Goal: Information Seeking & Learning: Learn about a topic

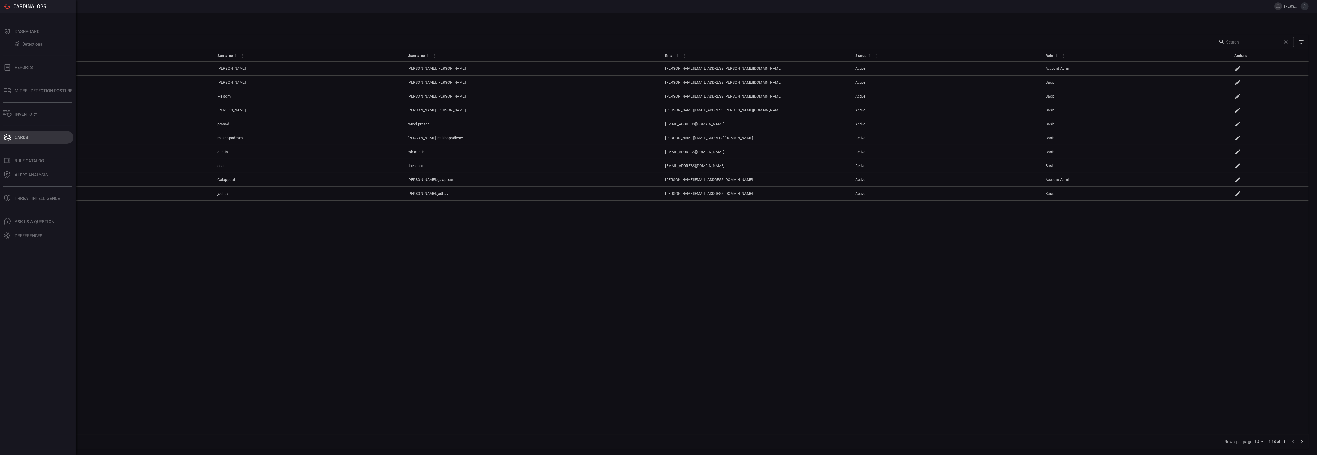
click at [17, 135] on div "Cards" at bounding box center [21, 137] width 13 height 5
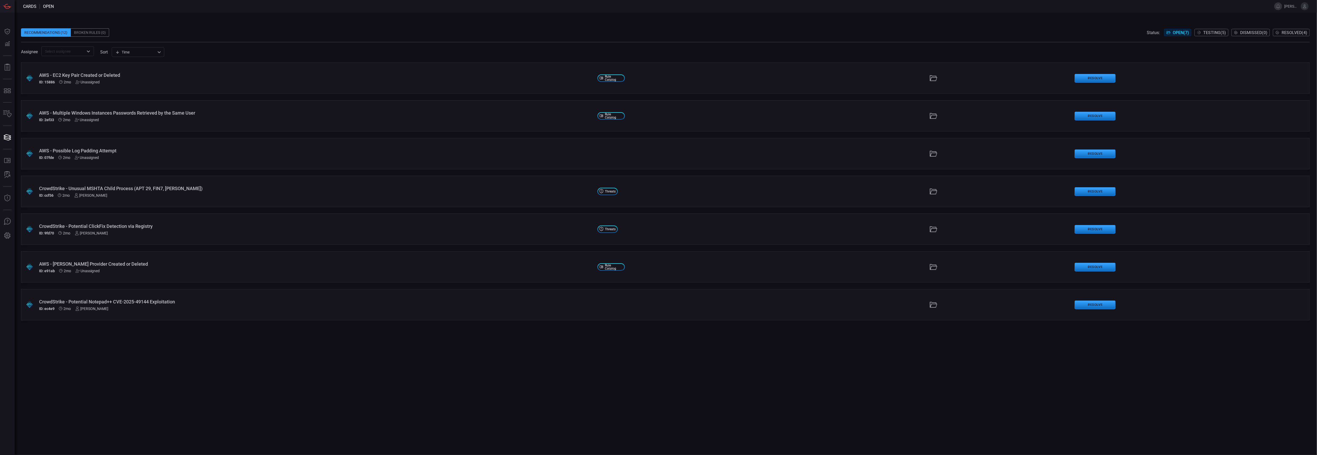
click at [116, 149] on div "AWS - Possible Log Padding Attempt" at bounding box center [316, 151] width 554 height 6
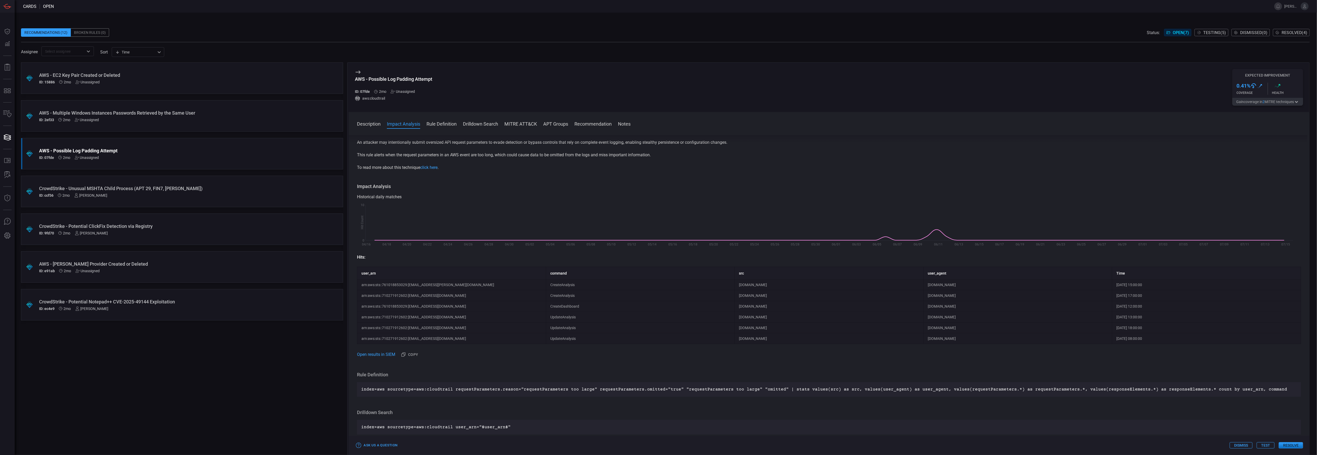
scroll to position [117, 0]
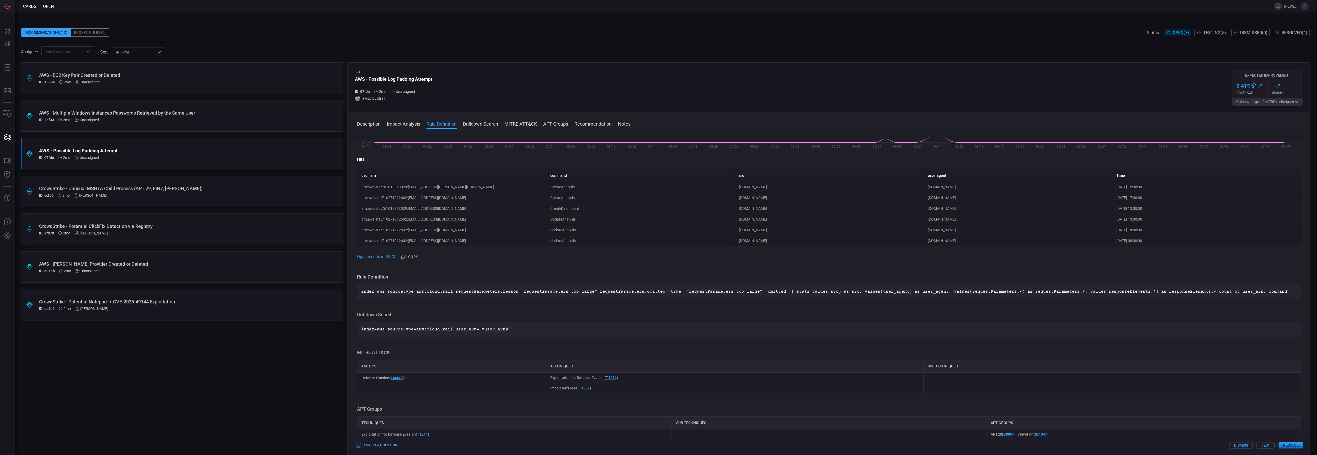
click at [1267, 447] on button "Test" at bounding box center [1266, 445] width 18 height 6
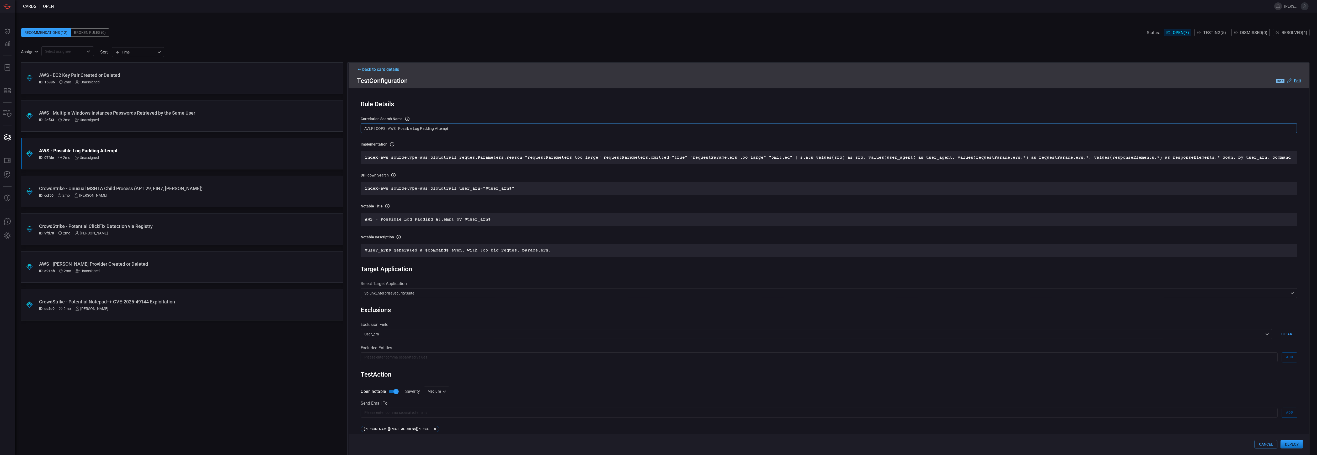
click at [431, 131] on input "AVLR | COPS | AWS | Possible Log Padding Attempt" at bounding box center [829, 129] width 937 height 10
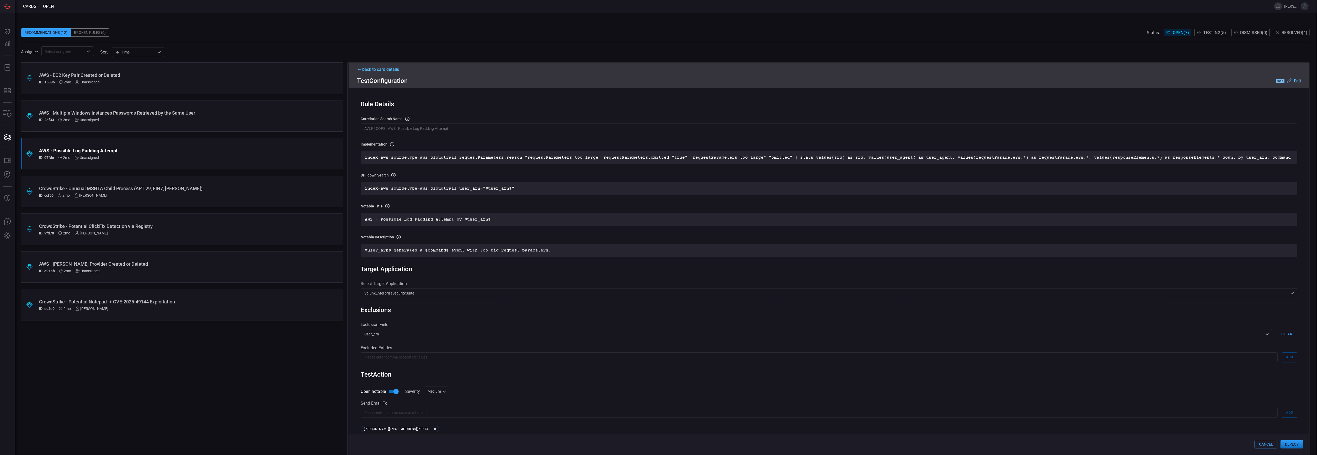
click at [426, 142] on div "Implementation Definition of the correlation search that will be created in the…" at bounding box center [829, 144] width 937 height 5
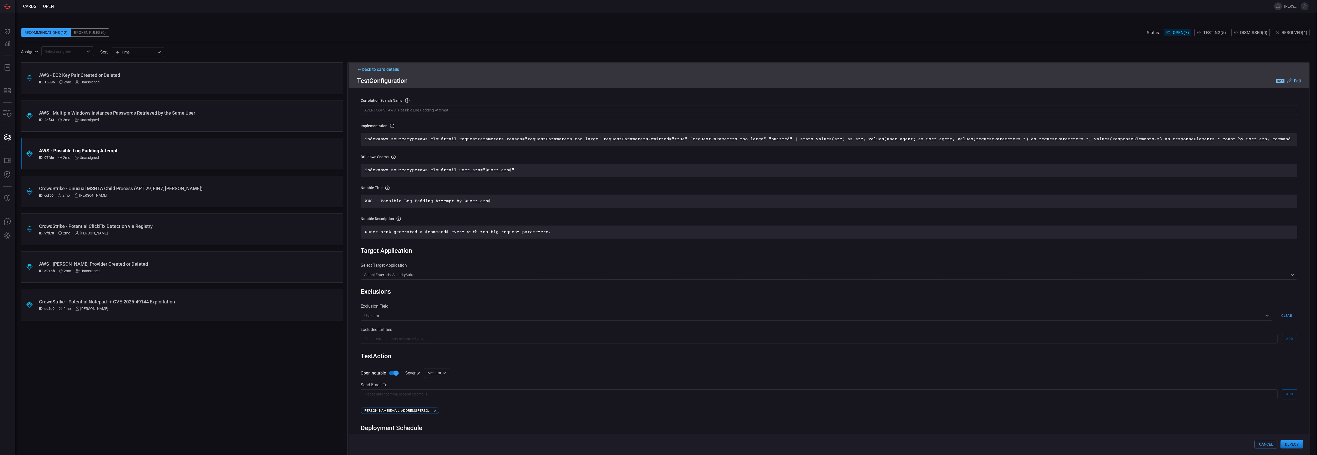
scroll to position [0, 0]
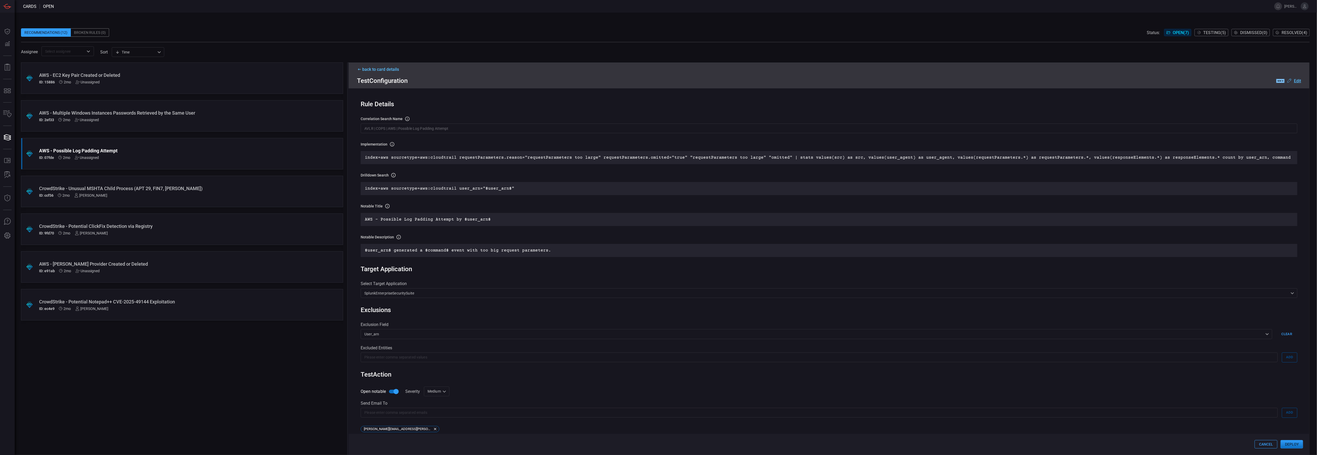
click at [383, 69] on div "back to card details" at bounding box center [829, 69] width 944 height 5
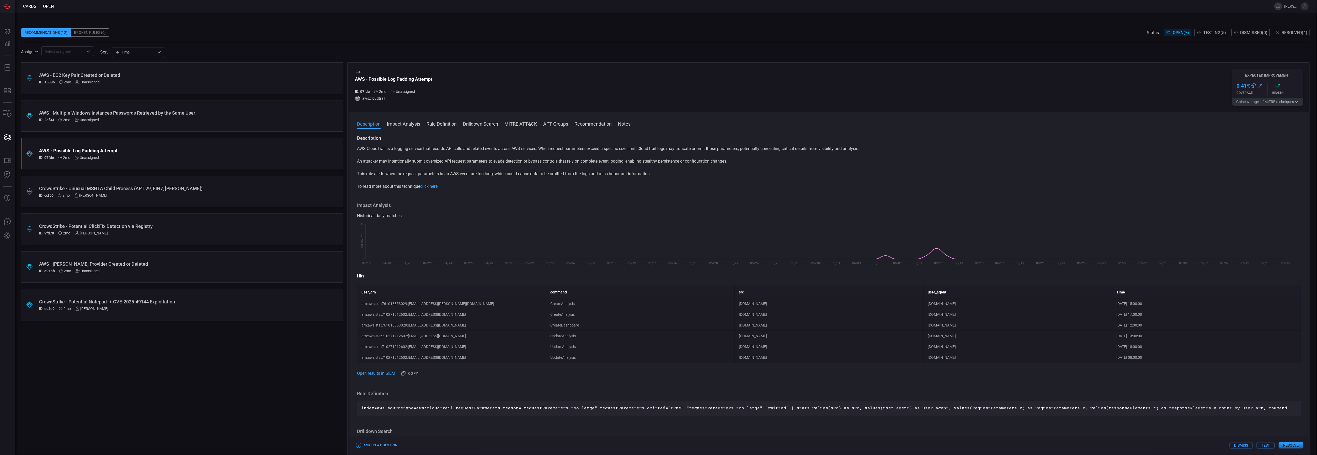
click at [1271, 446] on button "Test" at bounding box center [1266, 445] width 18 height 6
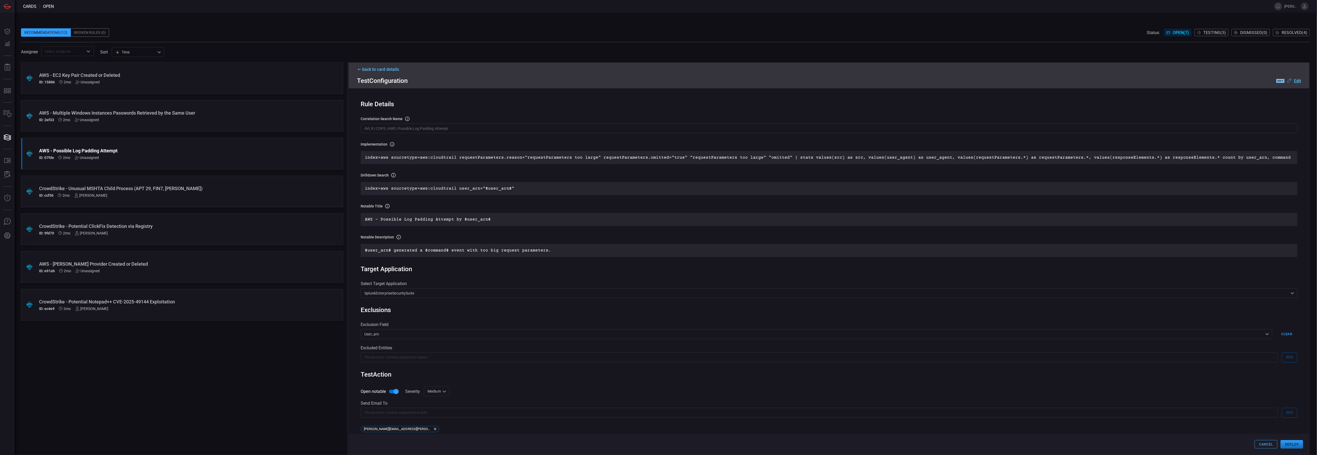
click at [1298, 445] on button "Deploy" at bounding box center [1292, 444] width 23 height 8
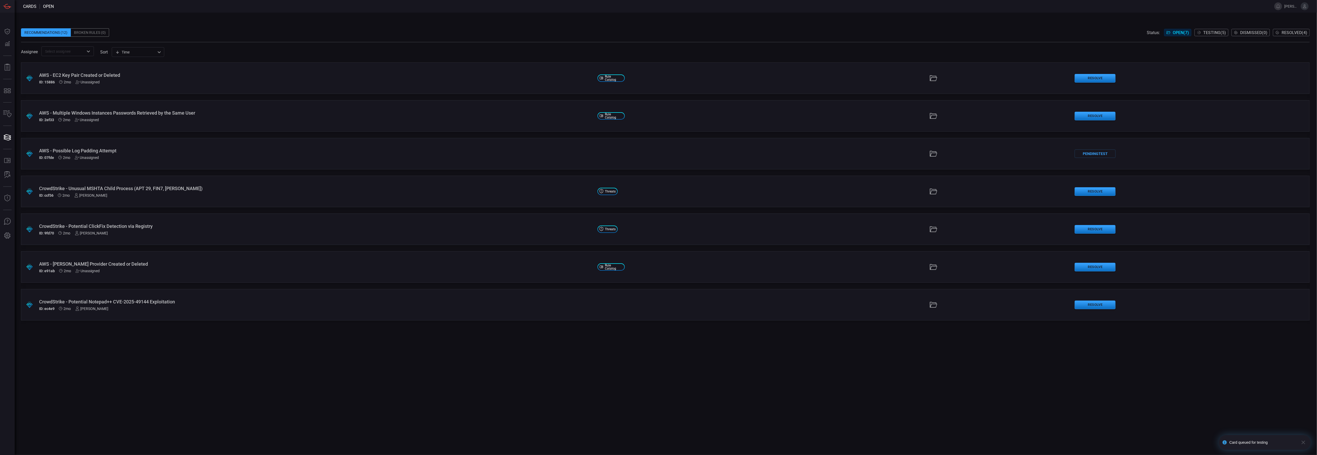
click at [1254, 445] on div "Card queued for testing" at bounding box center [1259, 442] width 77 height 15
click at [1105, 154] on div "Pending Test" at bounding box center [1095, 154] width 41 height 8
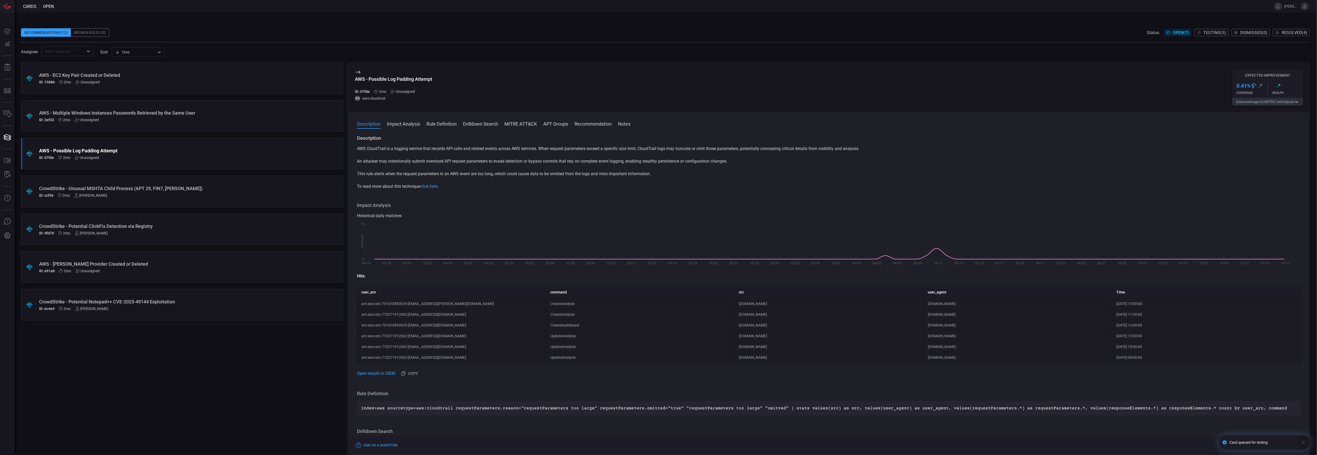
click at [1307, 440] on button "button" at bounding box center [1303, 442] width 10 height 15
click at [1282, 444] on button "Cancel Test" at bounding box center [1287, 445] width 33 height 6
click at [1304, 442] on icon "button" at bounding box center [1303, 442] width 6 height 6
click at [1270, 442] on button "Test" at bounding box center [1266, 445] width 18 height 6
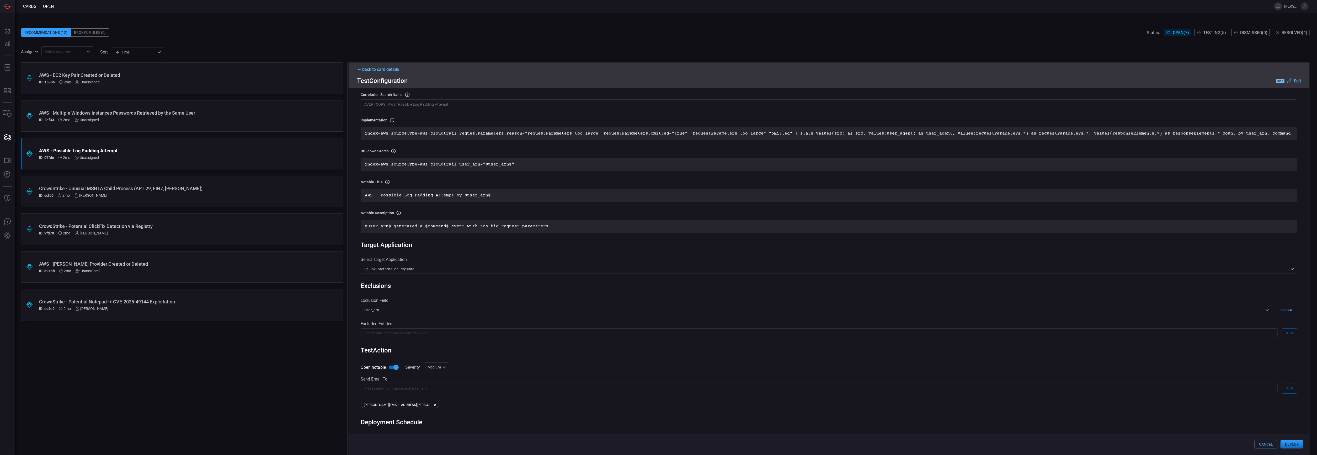
scroll to position [44, 0]
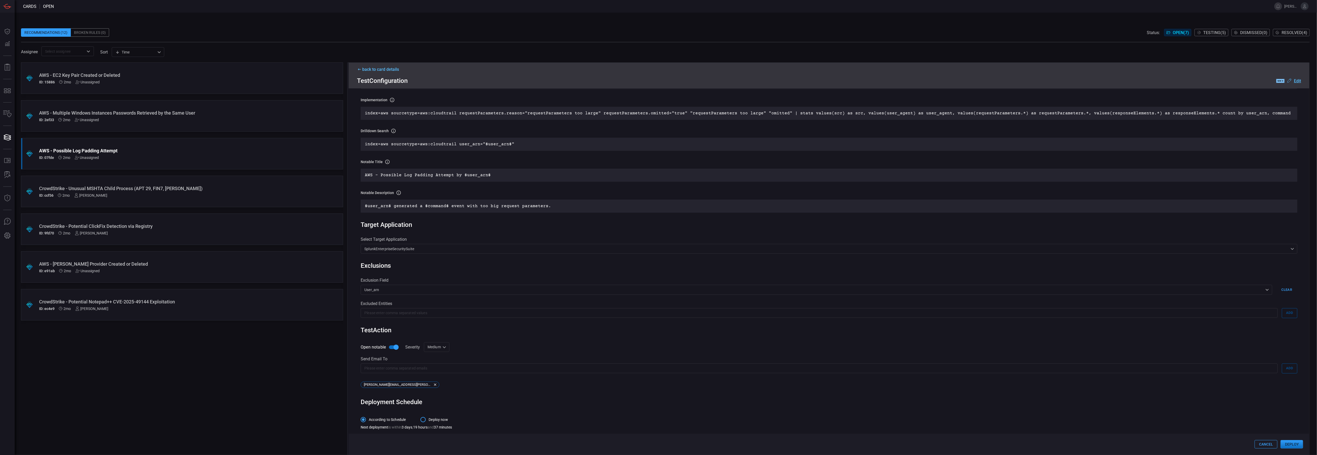
click at [435, 419] on span "Deploy now" at bounding box center [438, 420] width 19 height 6
click at [429, 419] on input "Deploy now" at bounding box center [423, 419] width 11 height 11
click at [1283, 445] on button "Deploy" at bounding box center [1292, 444] width 23 height 8
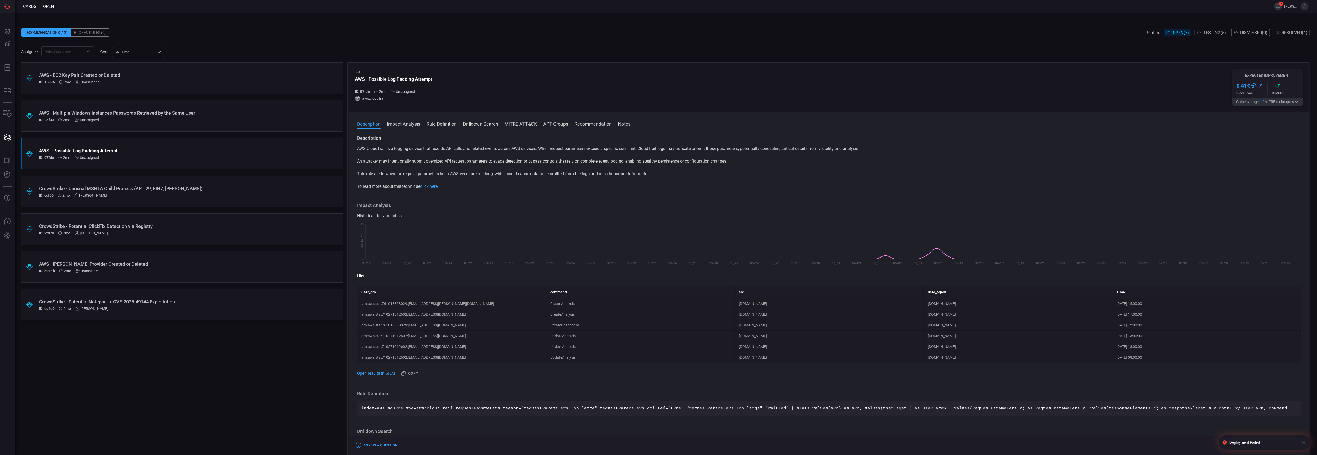
click at [1266, 441] on div "Deployment Failed" at bounding box center [1262, 442] width 67 height 4
click at [1276, 9] on button "1" at bounding box center [1278, 6] width 8 height 8
drag, startPoint x: 1216, startPoint y: 45, endPoint x: 1179, endPoint y: 34, distance: 38.3
click at [1179, 35] on span "Card AWS - Possible Log Padding Attempt failed to be moved to testing. A suppor…" at bounding box center [1218, 41] width 84 height 12
copy span "Card AWS - Possible Log Padding Attempt failed to be moved to testing. A suppor…"
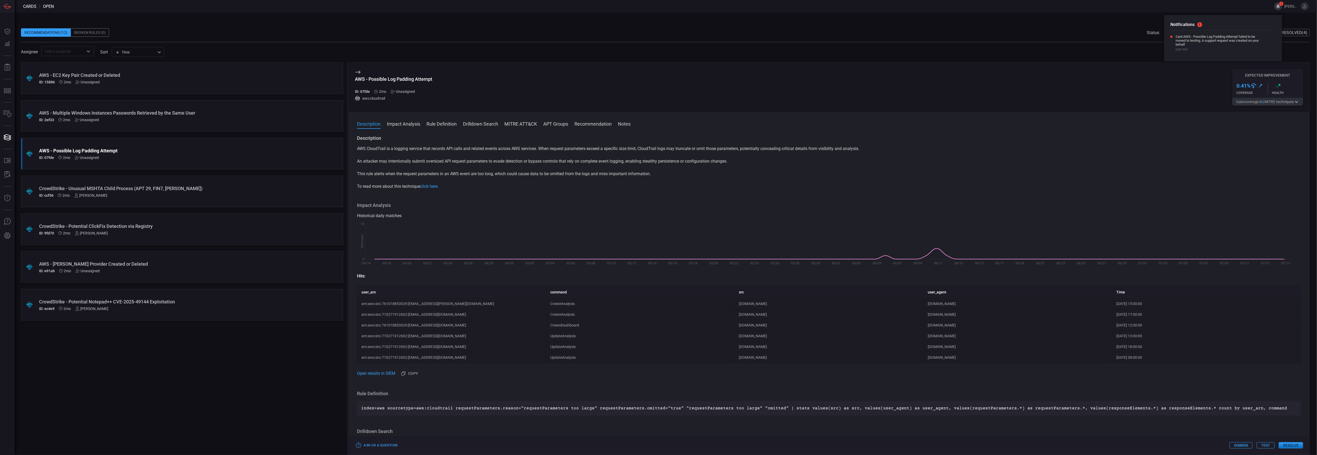
click at [431, 166] on div "AWS CloudTrail is a logging service that records API calls and related events a…" at bounding box center [829, 168] width 944 height 44
click at [1277, 6] on button "1" at bounding box center [1278, 6] width 8 height 8
click at [1197, 47] on span "1 minute ago" at bounding box center [1218, 49] width 84 height 4
click at [1184, 44] on span "Card AWS - Possible Log Padding Attempt failed to be moved to testing. A suppor…" at bounding box center [1218, 41] width 84 height 12
click at [1265, 35] on icon at bounding box center [1263, 36] width 3 height 3
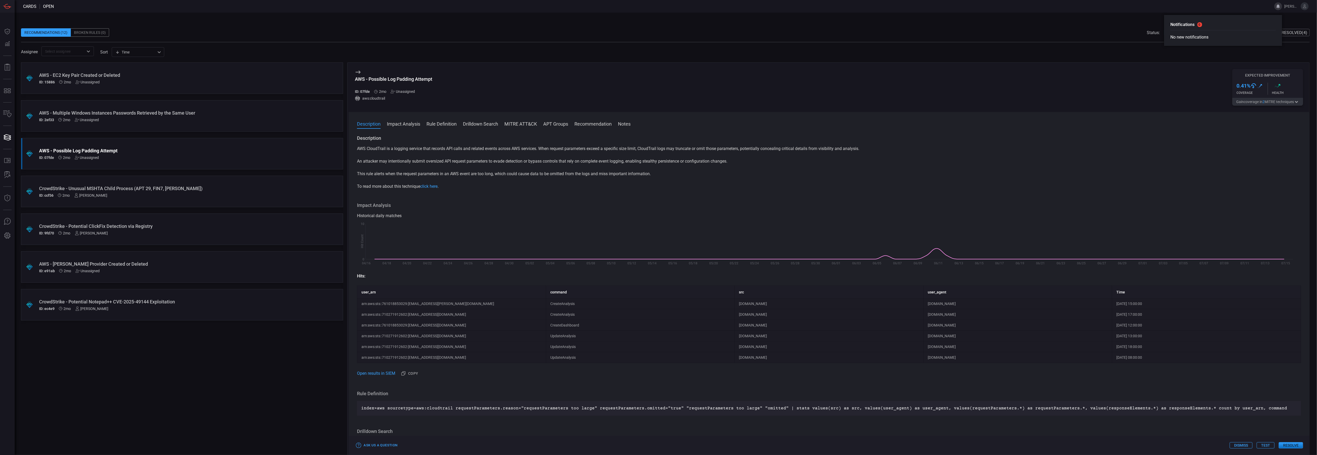
click at [1290, 20] on span at bounding box center [665, 24] width 1289 height 8
click at [1303, 7] on icon at bounding box center [1304, 6] width 3 height 4
click at [53, 347] on div ".suggested_cards_icon{fill:url(#suggested_cards_icon);} AWS - EC2 Key Pair Crea…" at bounding box center [182, 258] width 322 height 393
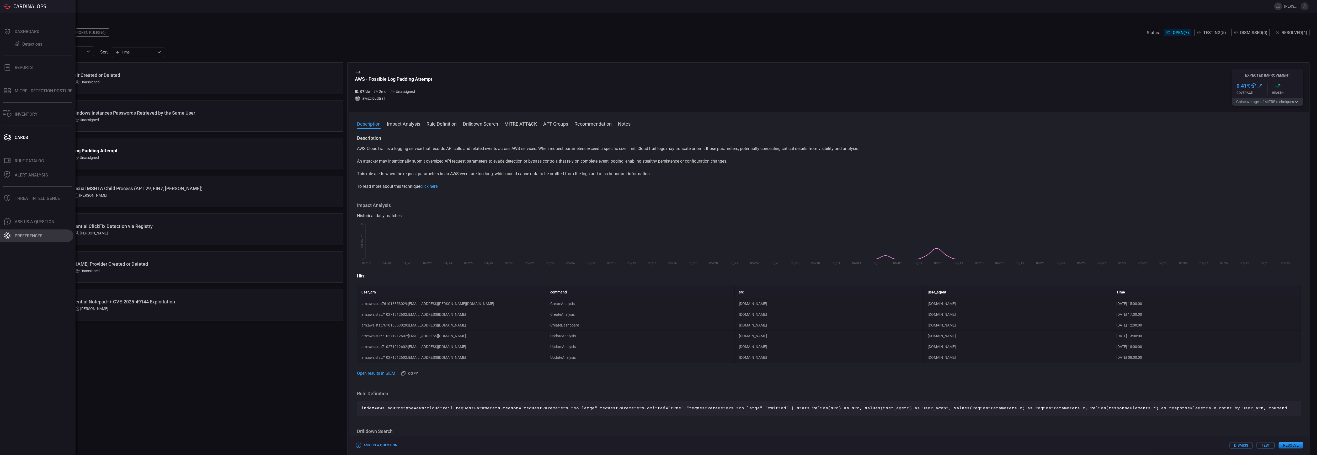
click at [16, 238] on div "Preferences" at bounding box center [29, 235] width 28 height 5
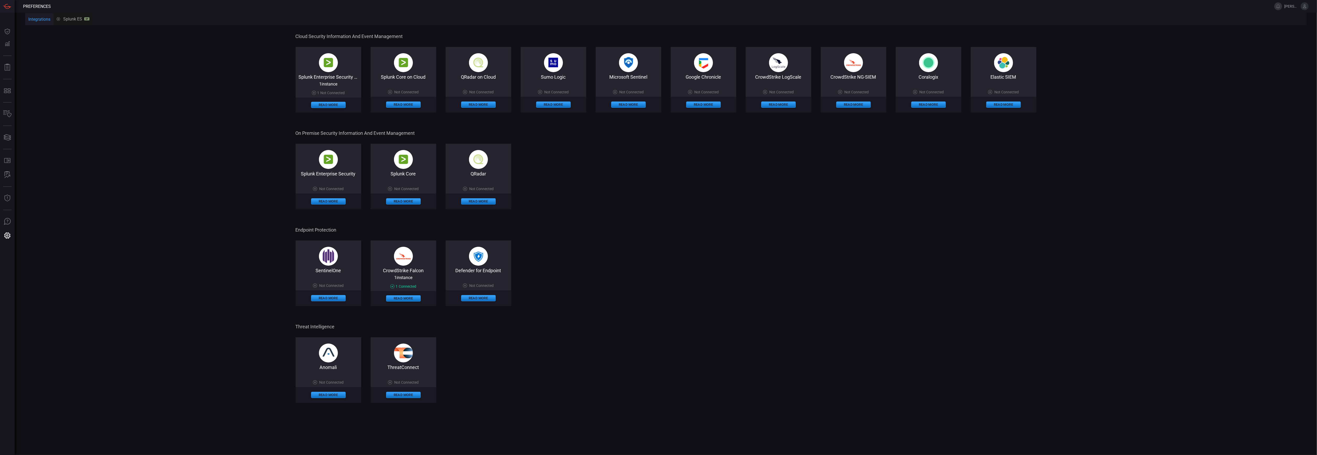
click at [1303, 10] on span "[PERSON_NAME].[PERSON_NAME]" at bounding box center [1296, 6] width 24 height 8
click at [1304, 9] on button at bounding box center [1305, 6] width 8 height 8
click at [43, 19] on button "Integrations" at bounding box center [39, 19] width 28 height 13
click at [1306, 9] on button at bounding box center [1305, 6] width 8 height 8
click at [1260, 80] on button "Account Information" at bounding box center [1270, 84] width 44 height 8
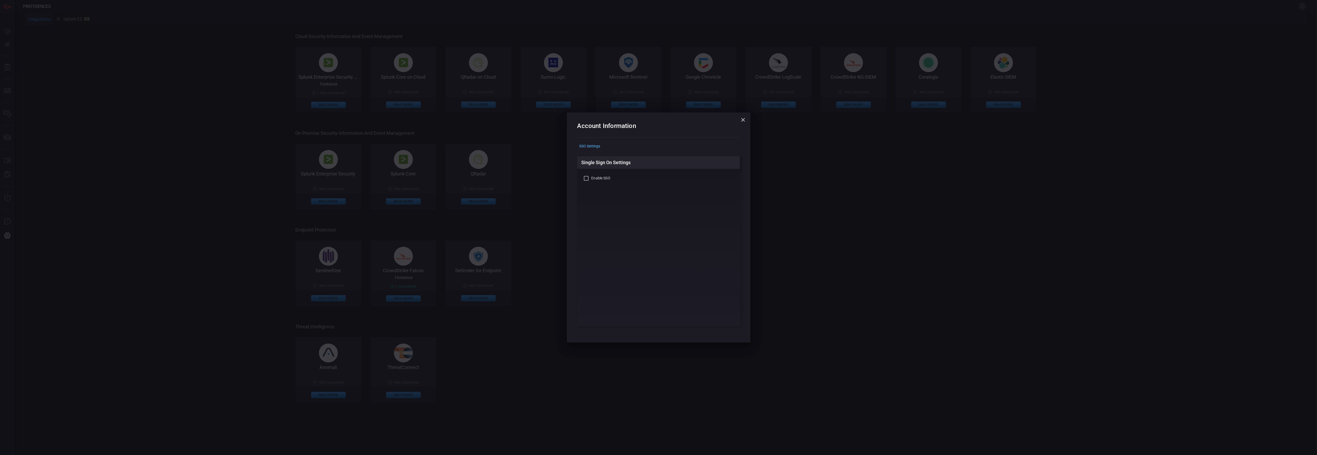
click at [603, 180] on span "Enable SSO" at bounding box center [601, 178] width 19 height 6
click at [589, 180] on input "Enable SSO" at bounding box center [586, 178] width 6 height 6
checkbox input "true"
click at [691, 338] on button "Cancel" at bounding box center [685, 334] width 35 height 9
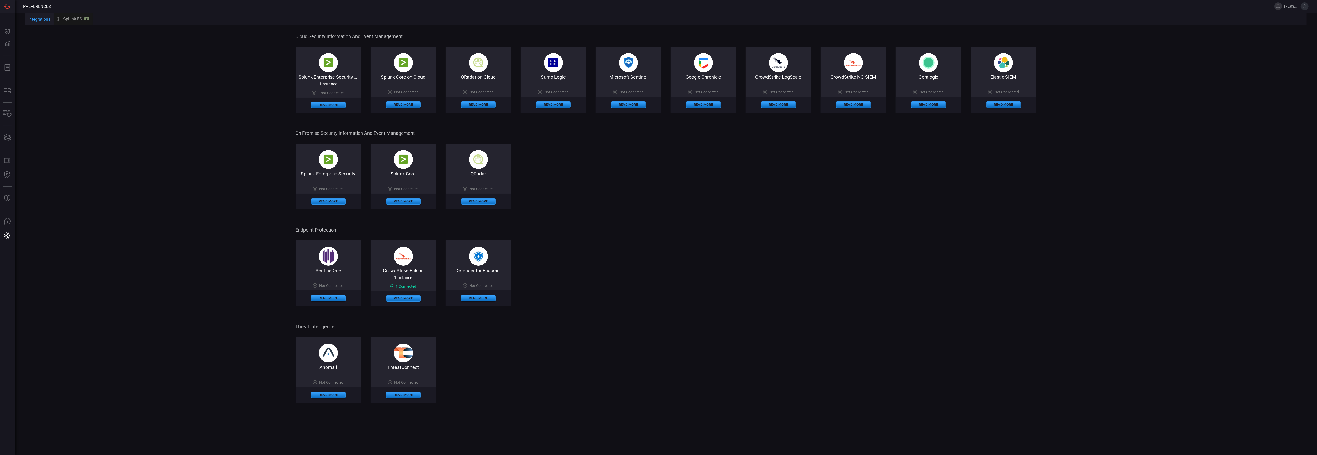
click at [646, 199] on div "Splunk Enterprise Security Not Connected Read More Splunk Core Not Connected Re…" at bounding box center [666, 177] width 741 height 66
click at [49, 58] on div "Cloud Security Information and Event Management Splunk Enterprise Security on C…" at bounding box center [665, 218] width 1281 height 384
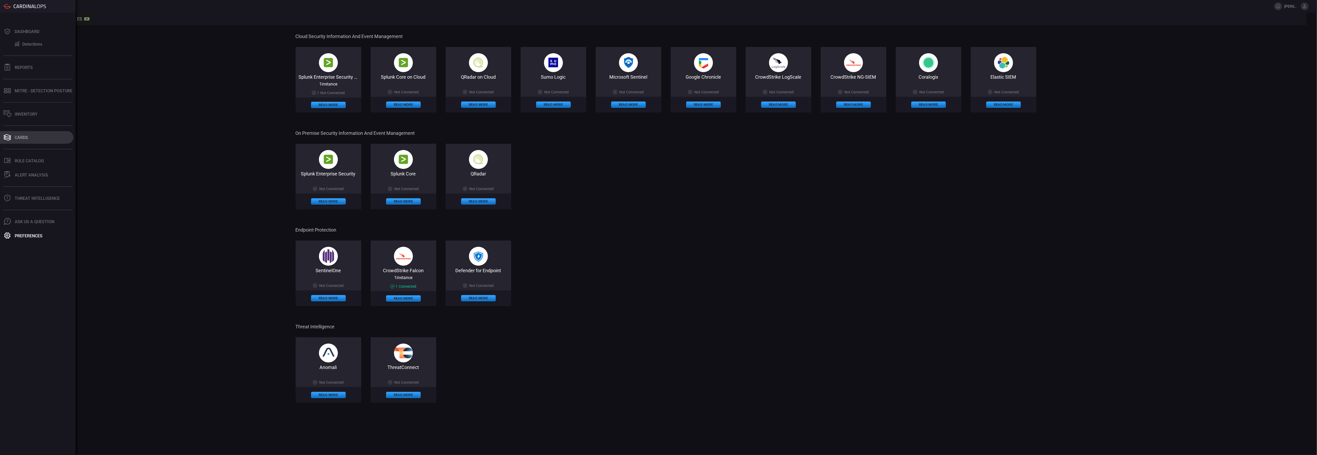
click at [29, 136] on button "Cards" at bounding box center [36, 137] width 73 height 13
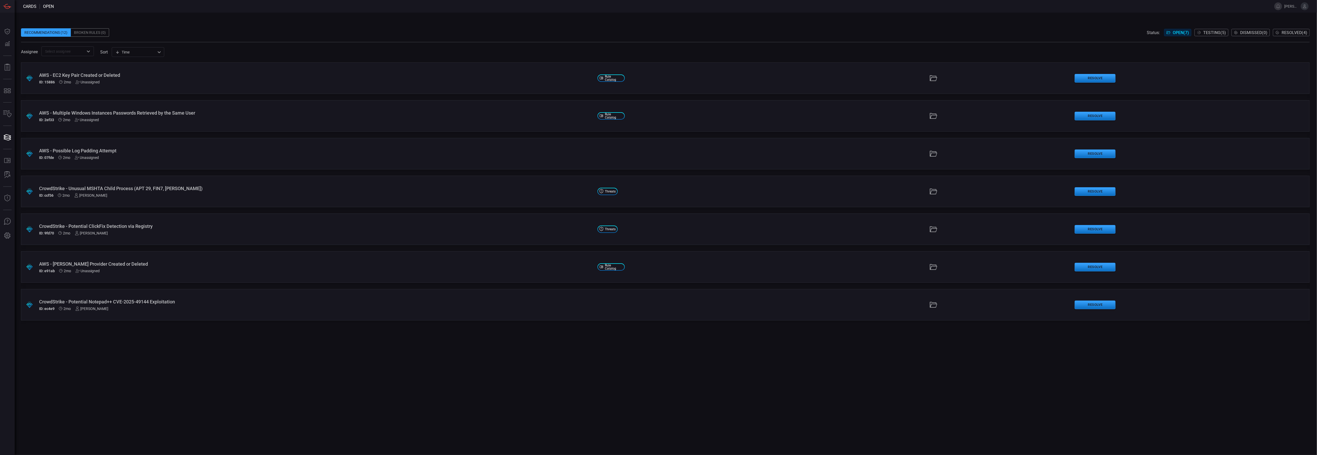
click at [188, 401] on div ".suggested_cards_icon{fill:url(#suggested_cards_icon);} AWS - EC2 Key Pair Crea…" at bounding box center [665, 258] width 1289 height 393
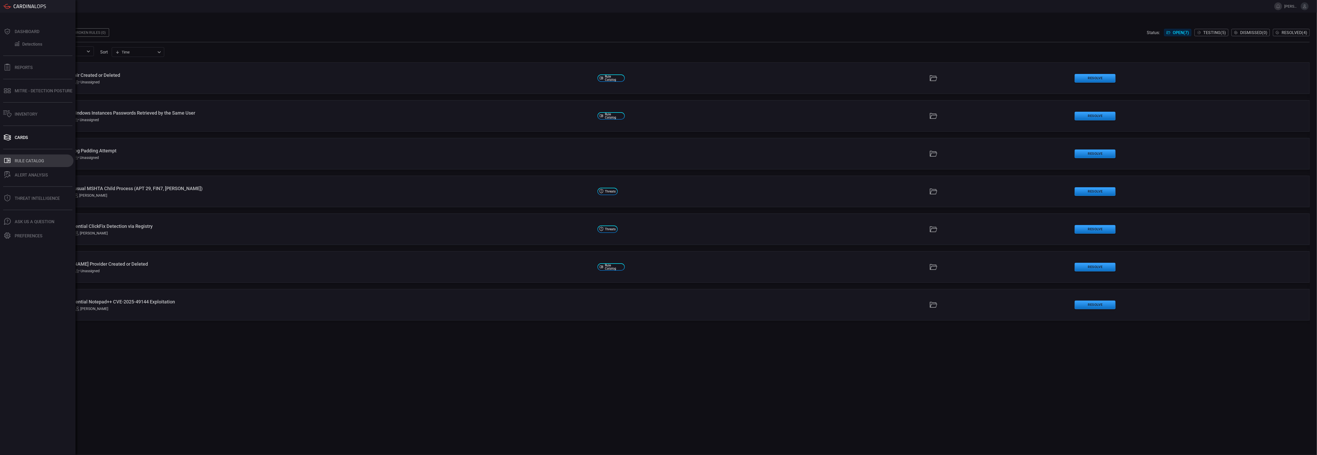
click at [20, 159] on div "Rule Catalog" at bounding box center [29, 160] width 29 height 5
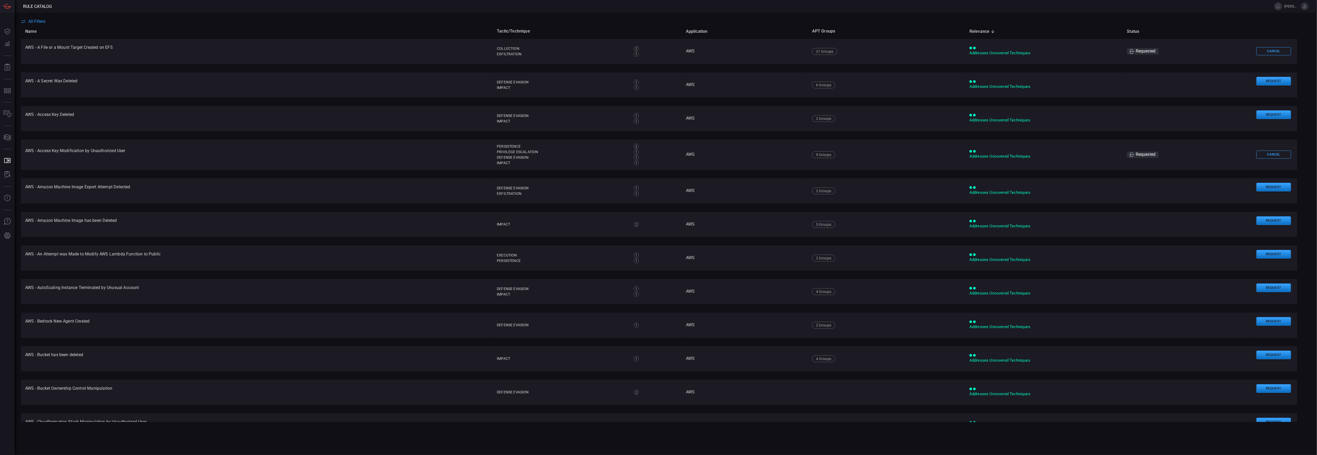
click at [29, 21] on span "All Filters" at bounding box center [36, 21] width 17 height 5
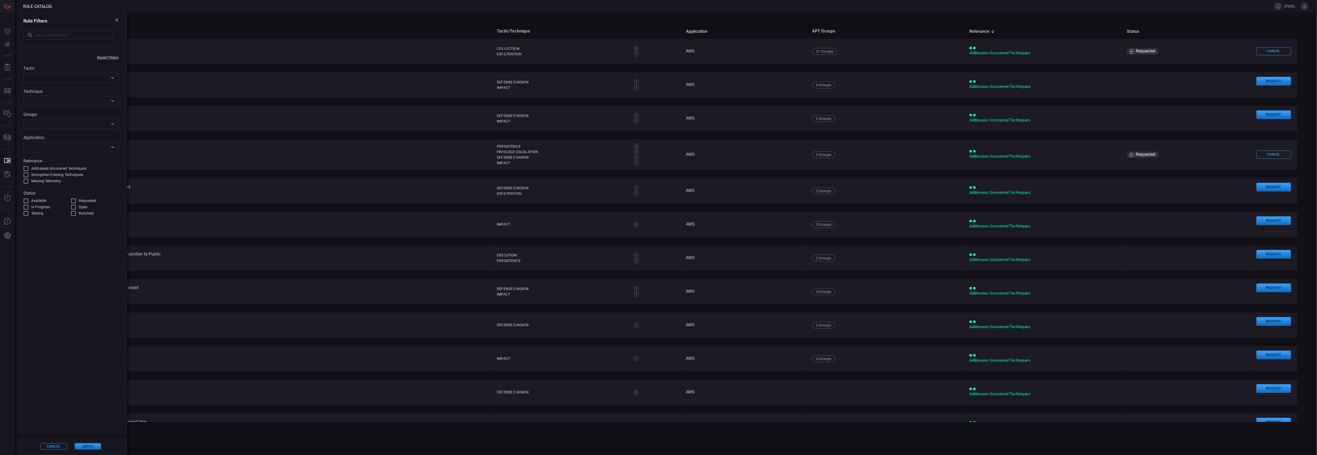
click at [26, 173] on input "Strengthen Existing Techniques" at bounding box center [26, 175] width 6 height 6
checkbox input "false"
click at [27, 168] on input "Addresses Uncovered Techniques" at bounding box center [26, 169] width 6 height 6
checkbox input "true"
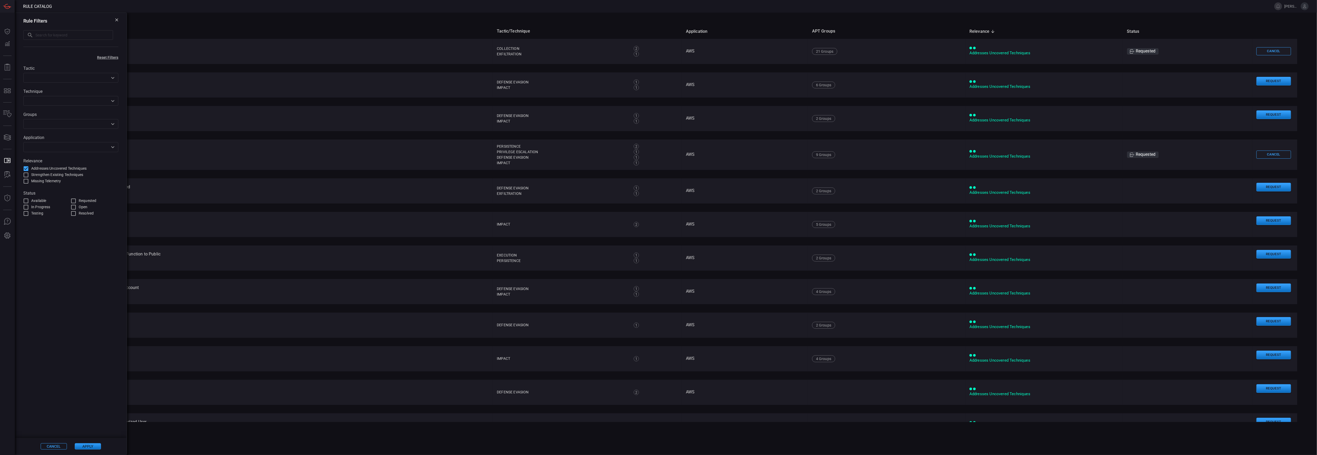
click at [88, 448] on button "Apply" at bounding box center [88, 446] width 26 height 6
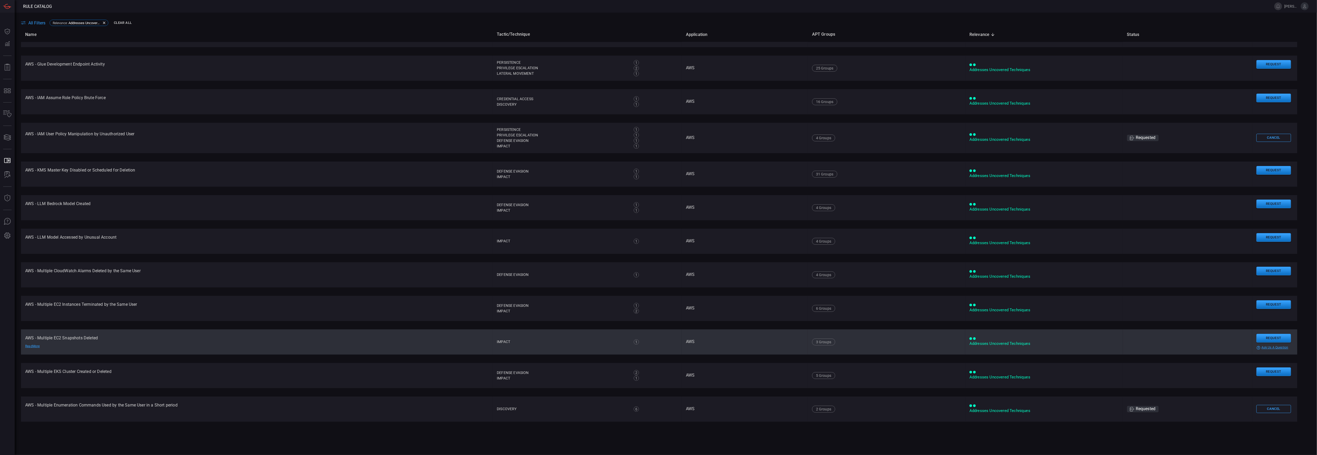
scroll to position [1320, 0]
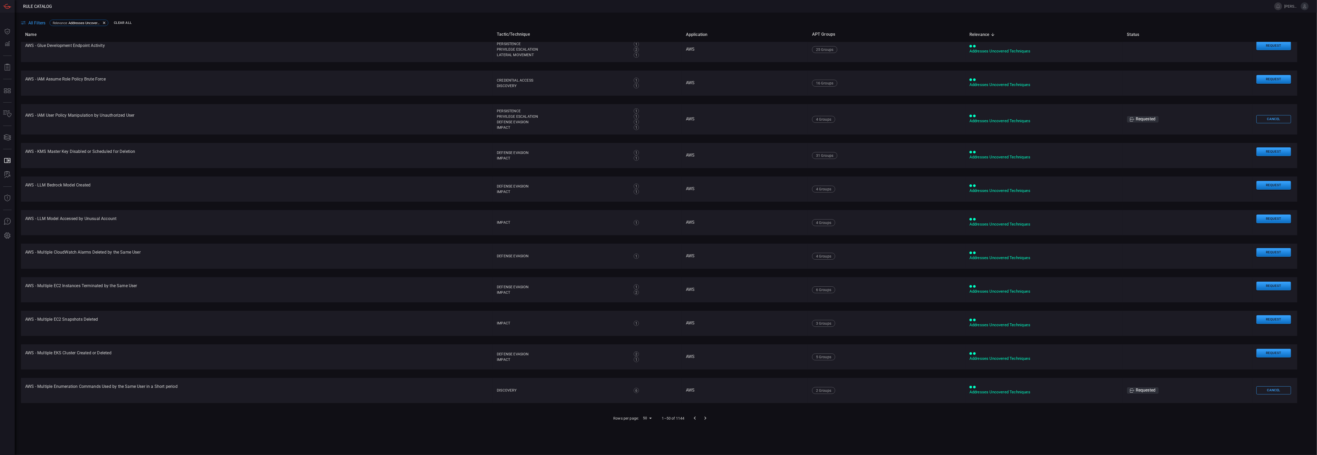
click at [644, 419] on body "Rule Catalog [PERSON_NAME].[PERSON_NAME] Dashboard Dashboard Detections Detecti…" at bounding box center [658, 227] width 1317 height 455
click at [649, 445] on li "100" at bounding box center [644, 443] width 15 height 9
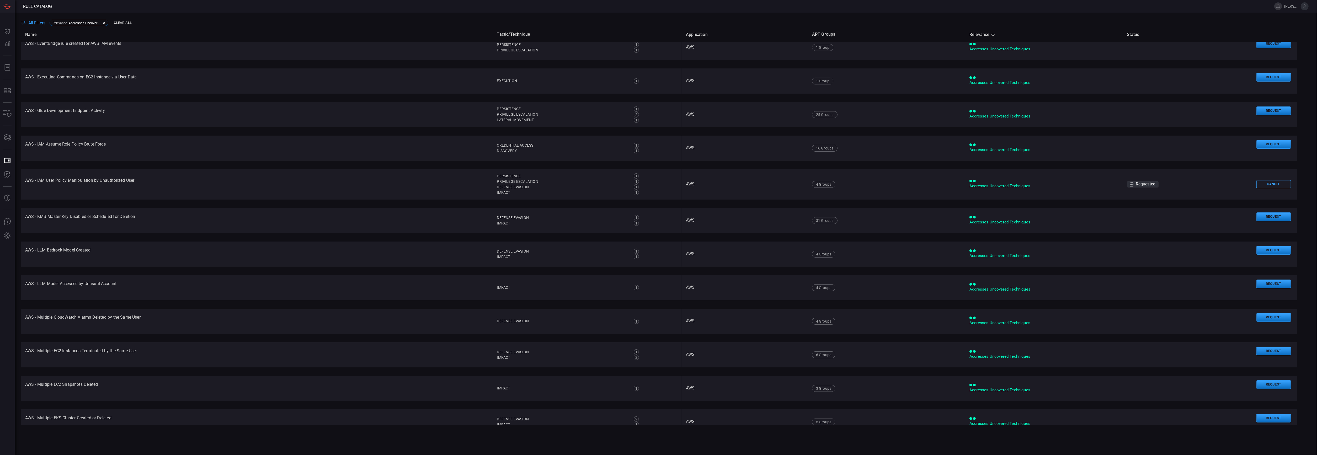
scroll to position [665, 0]
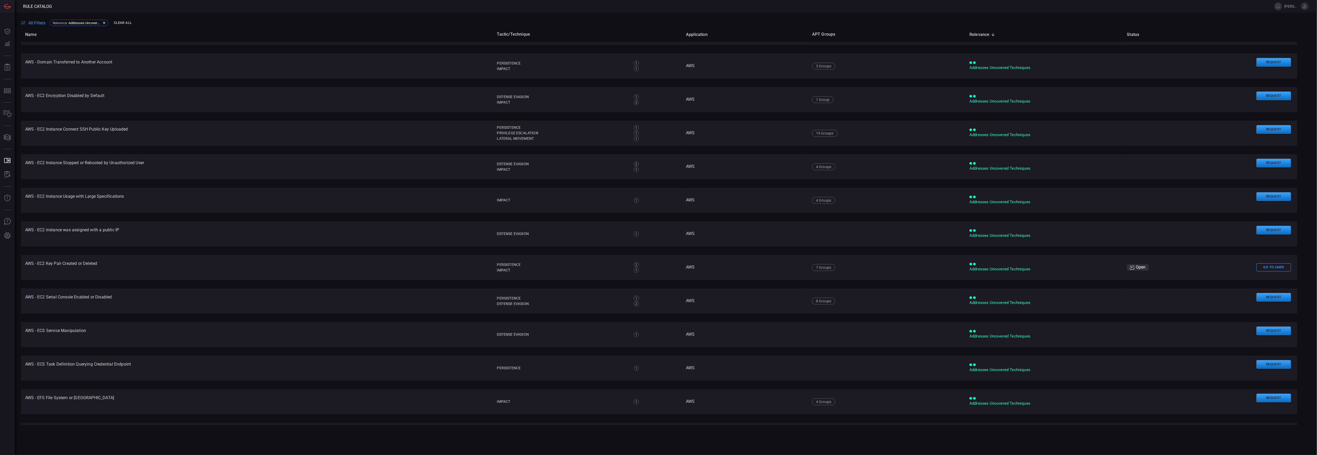
click at [39, 23] on span "All Filters" at bounding box center [36, 22] width 17 height 5
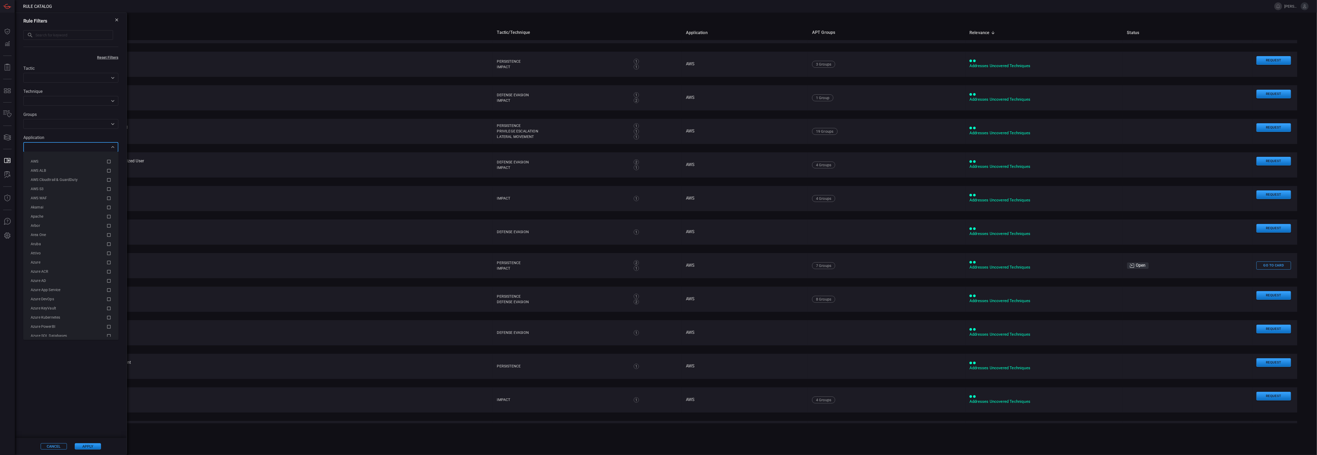
click at [45, 145] on input "text" at bounding box center [66, 147] width 83 height 7
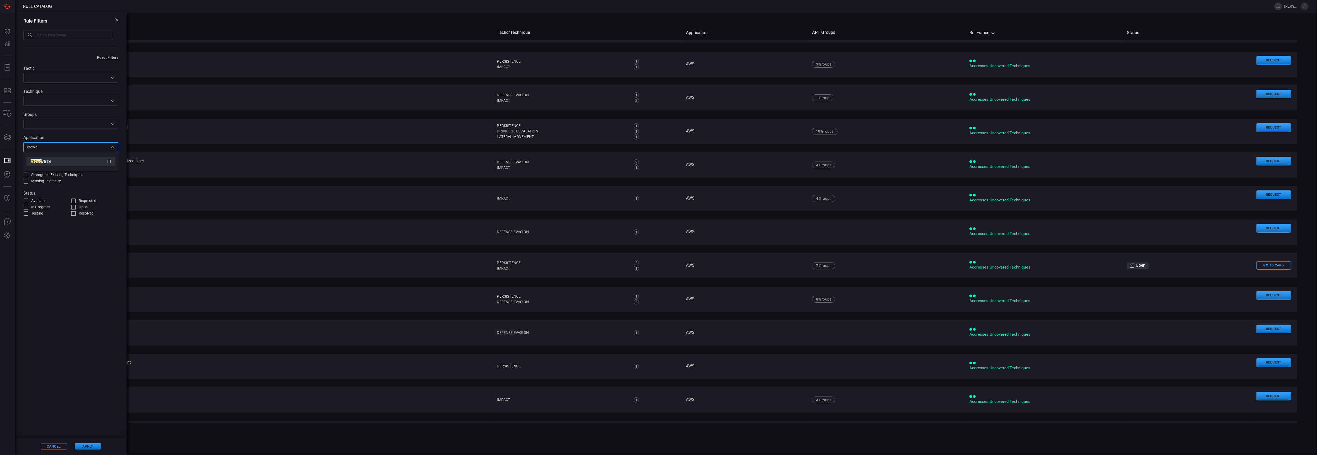
click at [109, 162] on icon at bounding box center [108, 161] width 5 height 6
type input "crowd"
click at [91, 446] on button "Apply" at bounding box center [88, 446] width 26 height 6
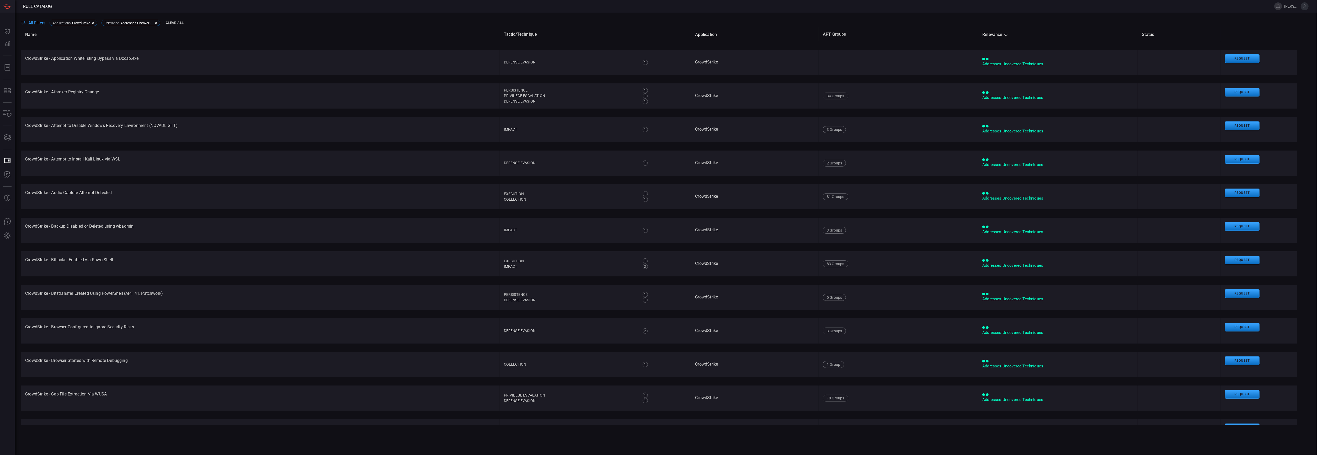
scroll to position [0, 0]
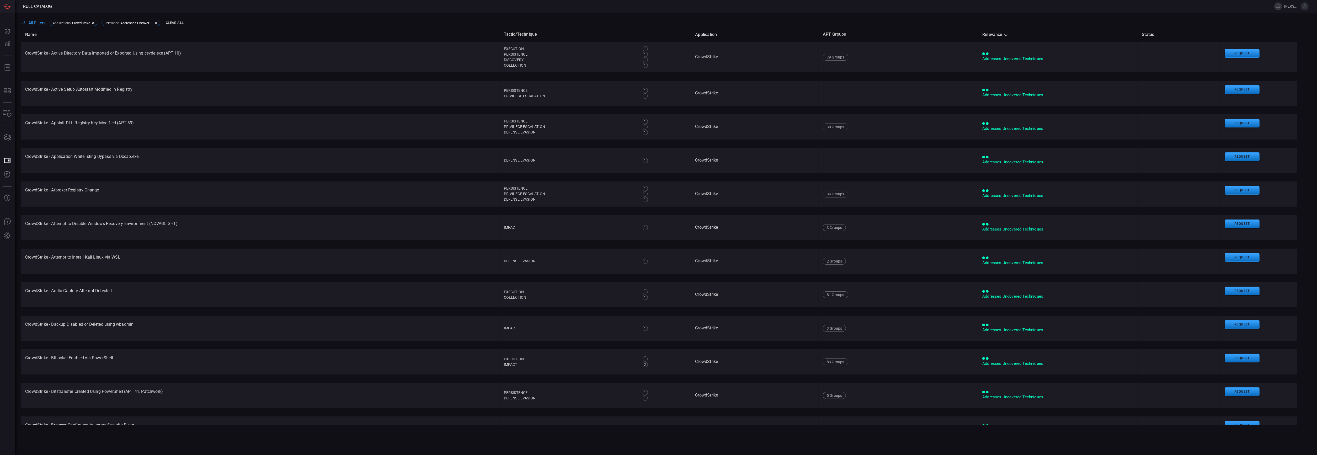
click at [592, 33] on th "Tactic/Technique" at bounding box center [595, 34] width 191 height 15
